Goal: Task Accomplishment & Management: Manage account settings

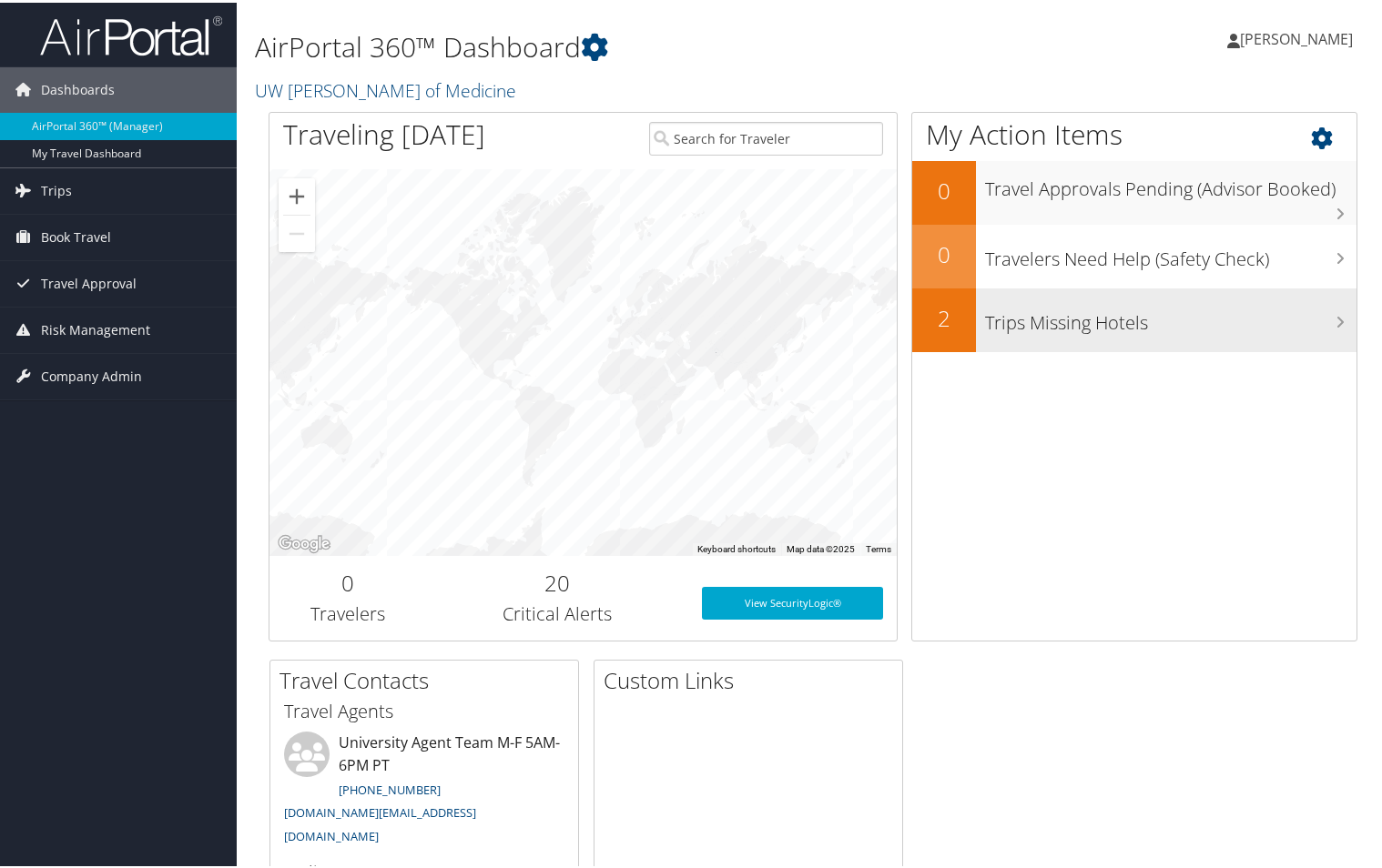
click at [1215, 339] on div "Trips Missing Hotels" at bounding box center [1166, 318] width 381 height 64
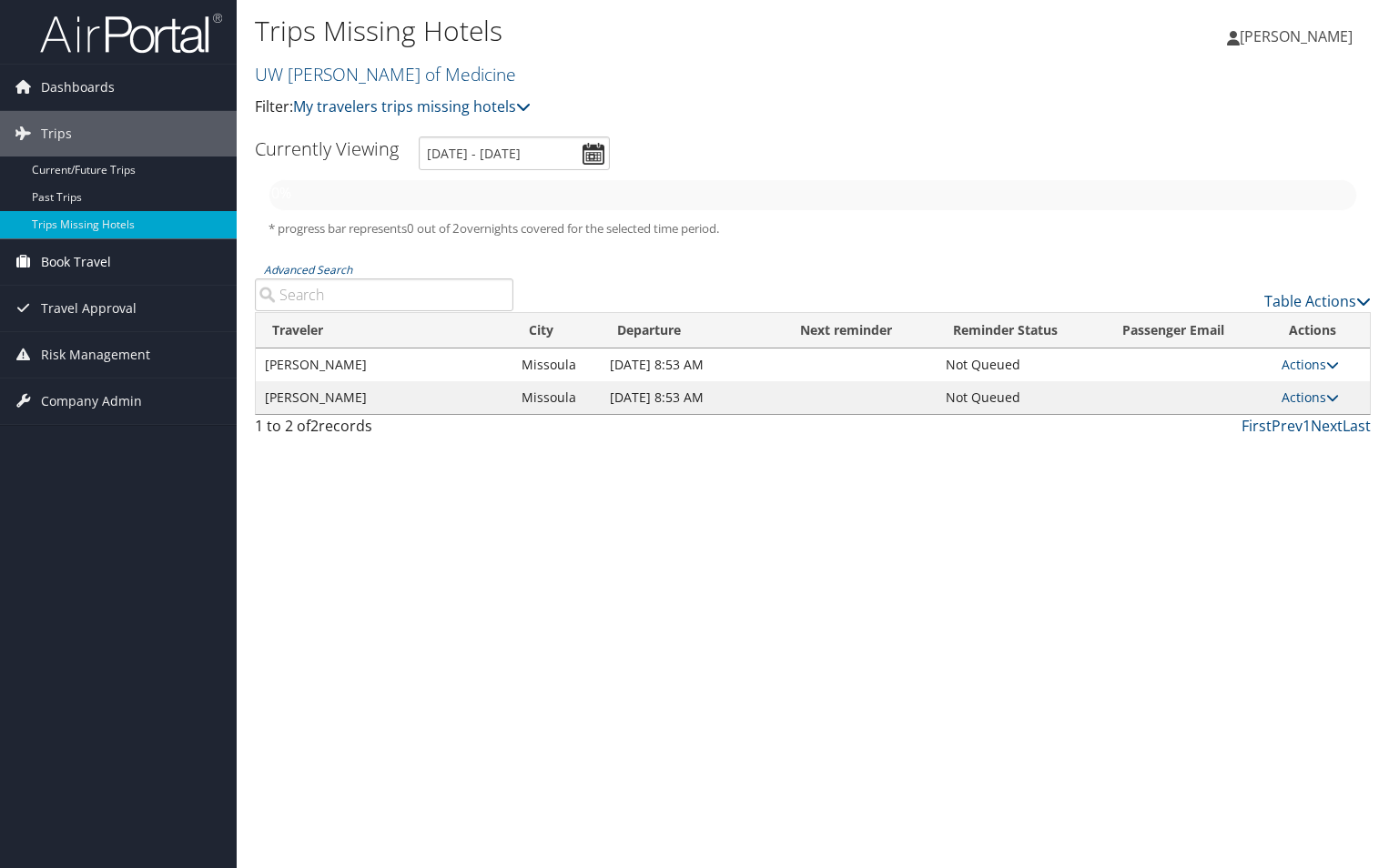
click at [73, 263] on span "Book Travel" at bounding box center [76, 262] width 70 height 46
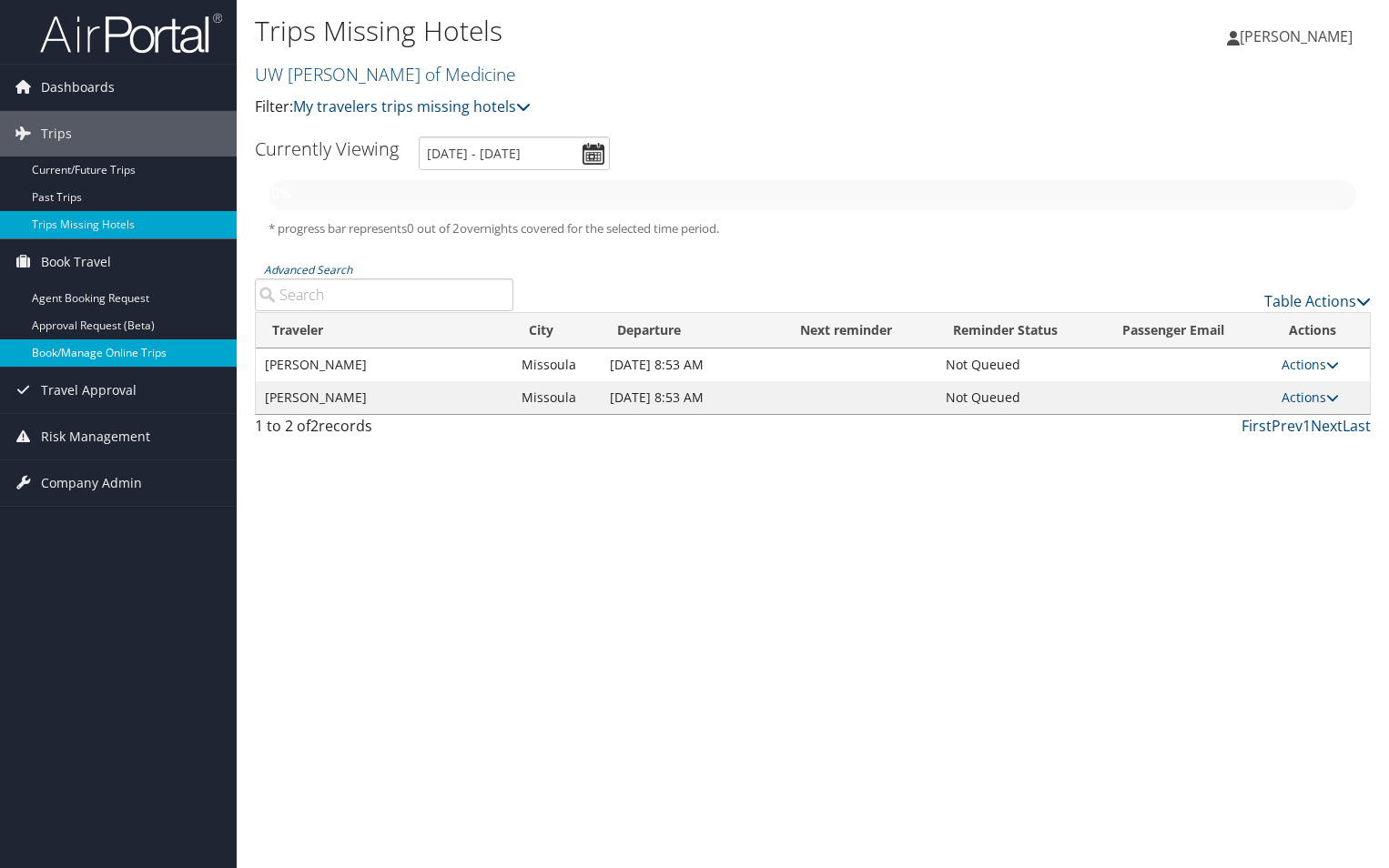
click at [76, 351] on link "Book/Manage Online Trips" at bounding box center [118, 353] width 237 height 27
click at [624, 583] on div "Trips Missing Hotels UW Dean of Medicine Filter: My travelers trips missing hot…" at bounding box center [813, 434] width 1152 height 868
click at [1114, 559] on div "Trips Missing Hotels UW Dean of Medicine Filter: My travelers trips missing hot…" at bounding box center [813, 434] width 1152 height 868
click at [1111, 562] on div "Trips Missing Hotels UW Dean of Medicine Filter: My travelers trips missing hot…" at bounding box center [813, 434] width 1152 height 868
click at [786, 67] on h2 "UW [PERSON_NAME] of Medicine" at bounding box center [626, 72] width 744 height 31
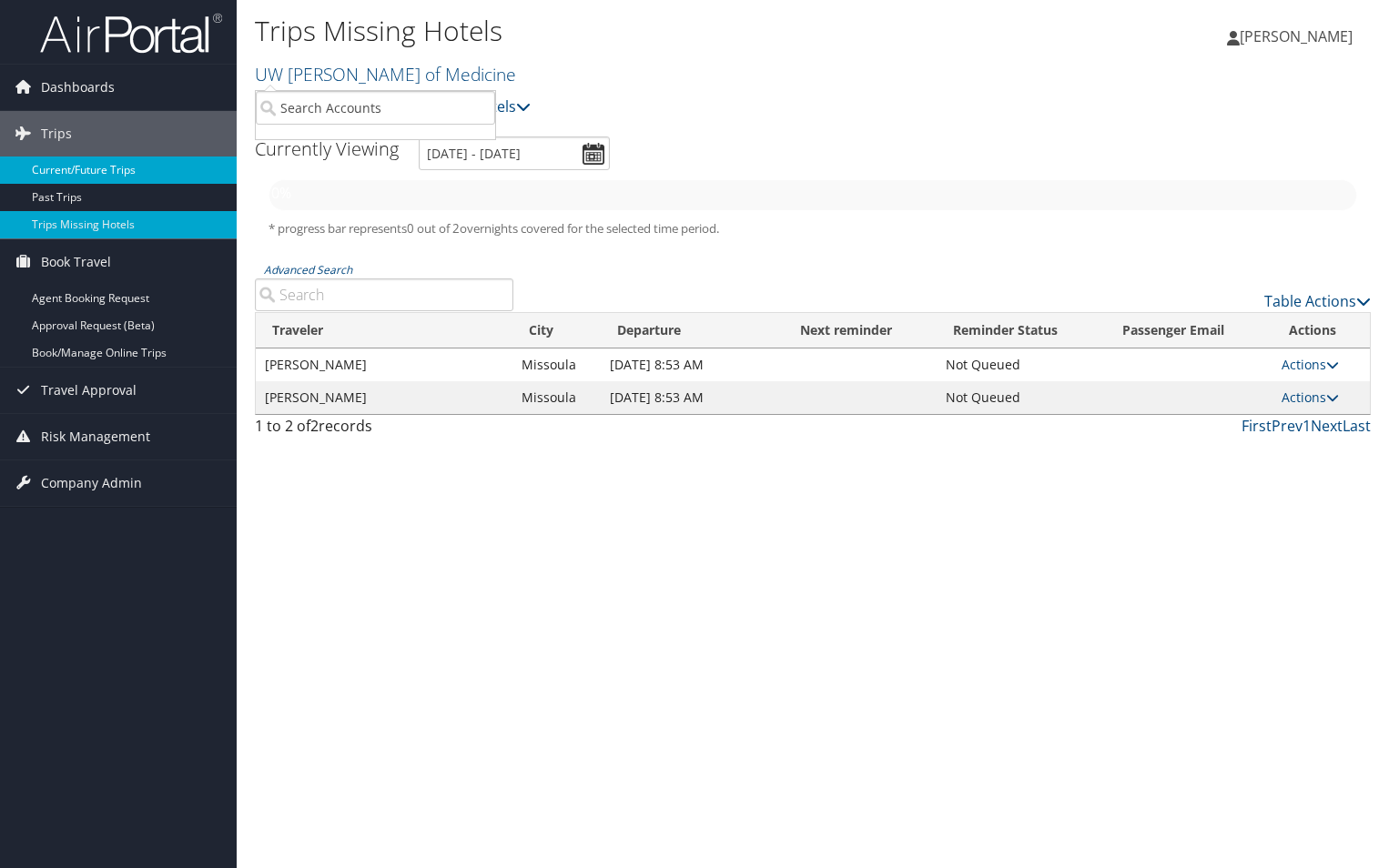
click at [58, 173] on link "Current/Future Trips" at bounding box center [118, 169] width 237 height 27
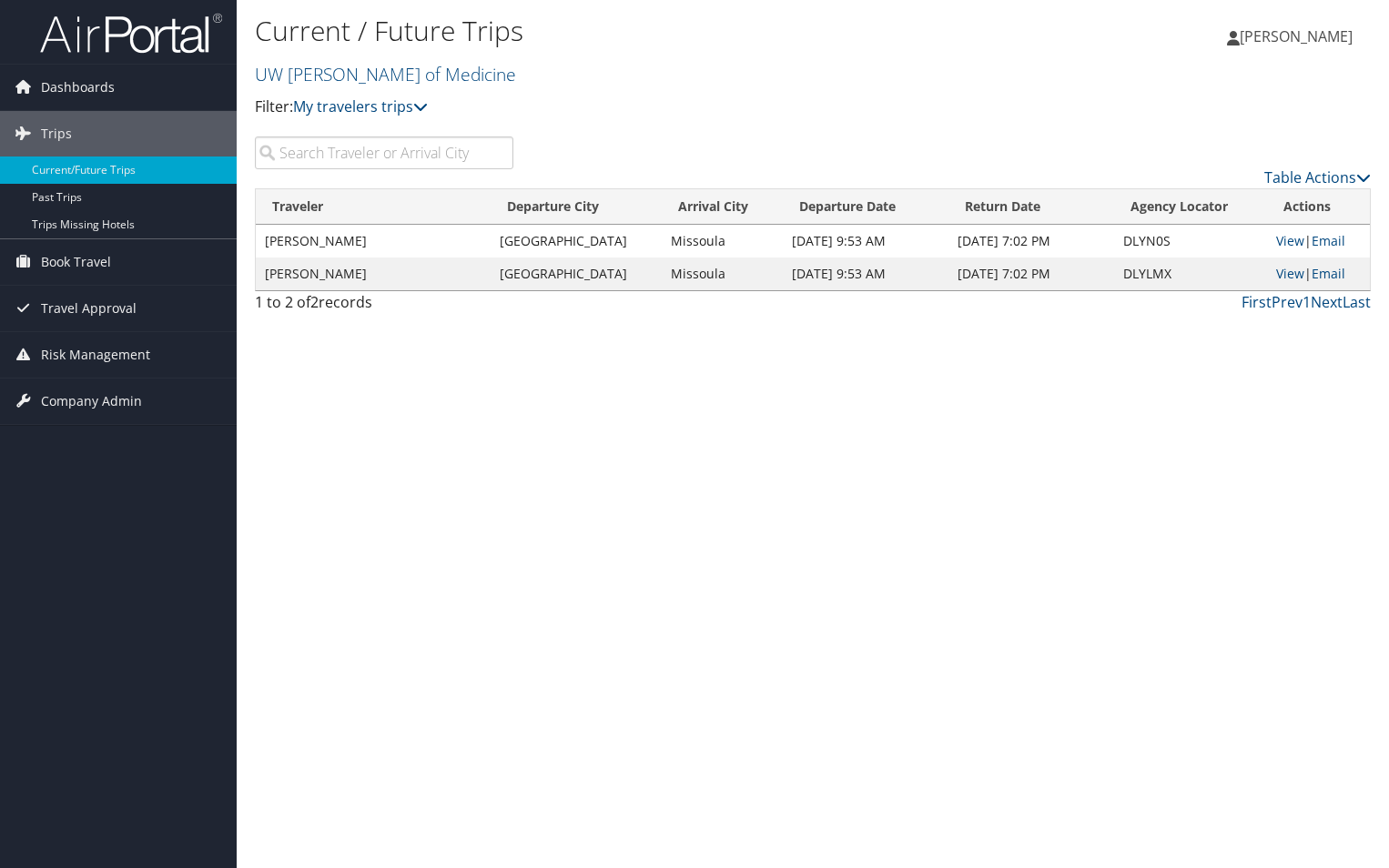
click at [1136, 546] on div "Current / Future Trips UW Dean of Medicine Filter: My travelers trips My trips …" at bounding box center [813, 434] width 1152 height 868
click at [597, 390] on div "Current / Future Trips UW Dean of Medicine Filter: My travelers trips My trips …" at bounding box center [813, 434] width 1152 height 868
